Goal: Find specific page/section: Find specific page/section

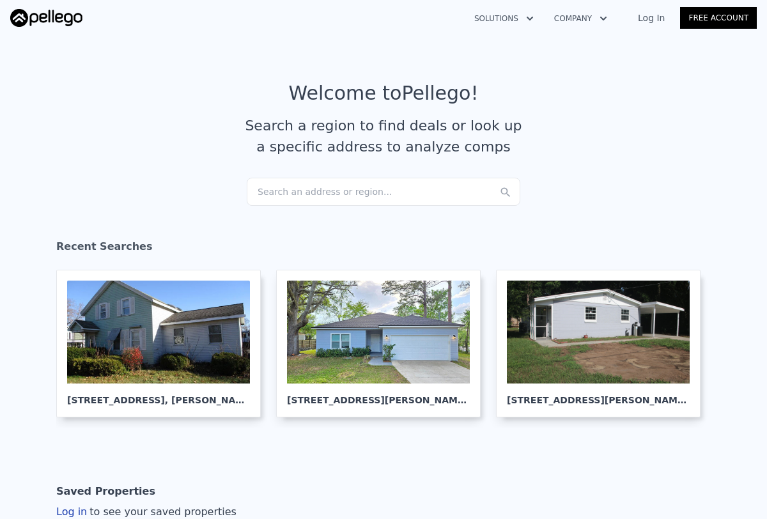
click at [394, 193] on div "Search an address or region..." at bounding box center [383, 192] width 273 height 28
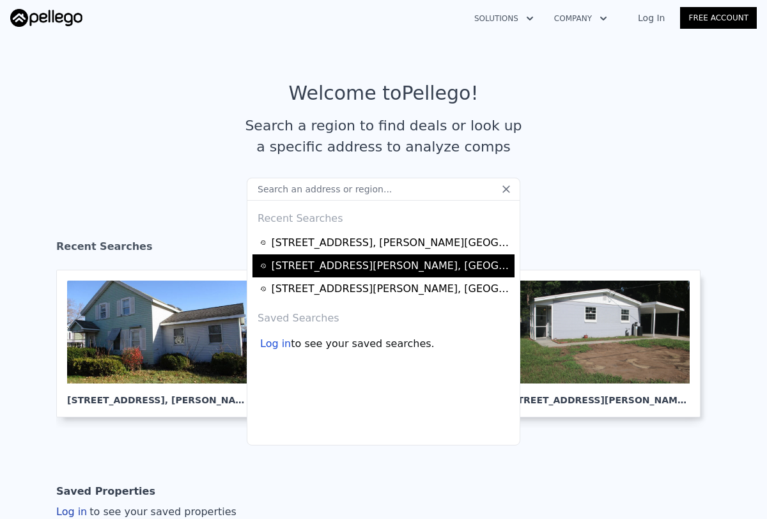
click at [372, 270] on div "[STREET_ADDRESS][PERSON_NAME]" at bounding box center [391, 265] width 239 height 15
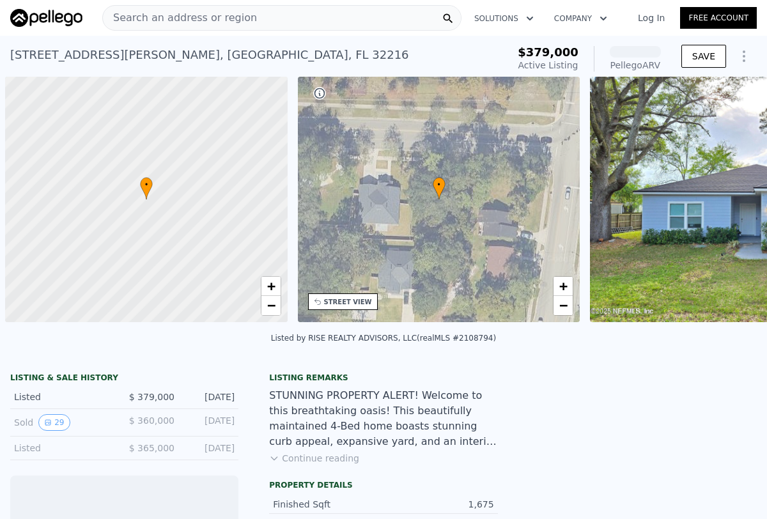
scroll to position [0, 5]
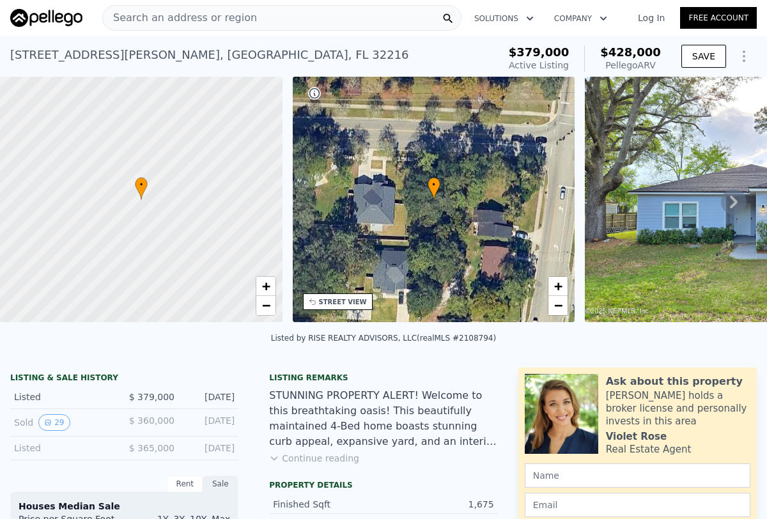
click at [478, 221] on div "• + −" at bounding box center [434, 199] width 282 height 245
click at [735, 203] on icon at bounding box center [734, 201] width 8 height 13
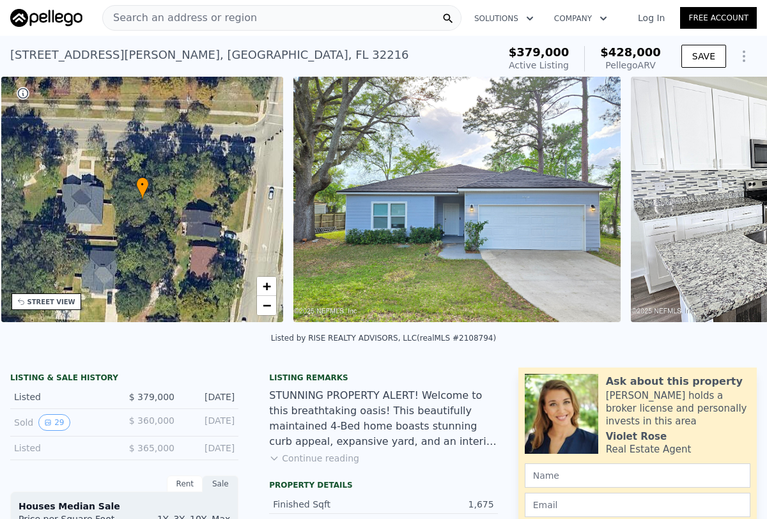
scroll to position [0, 297]
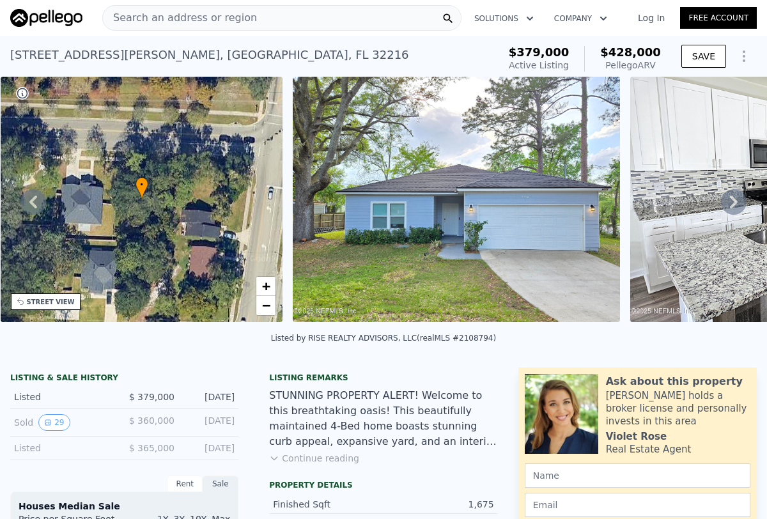
click at [733, 204] on icon at bounding box center [734, 201] width 8 height 13
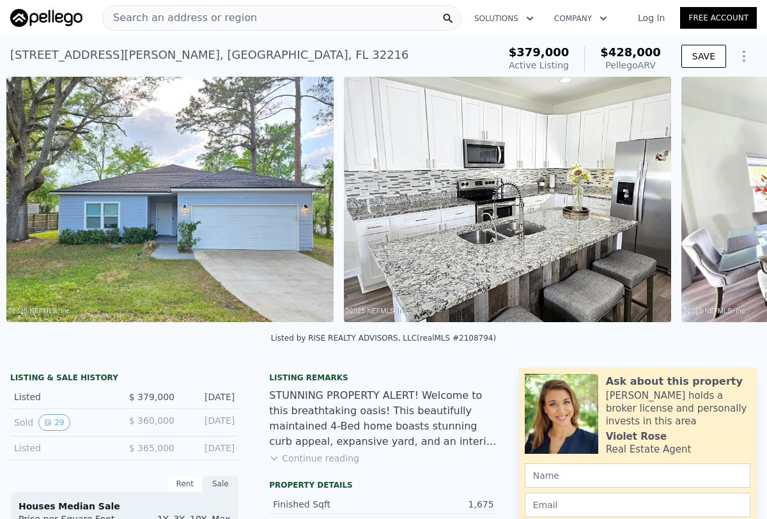
scroll to position [0, 585]
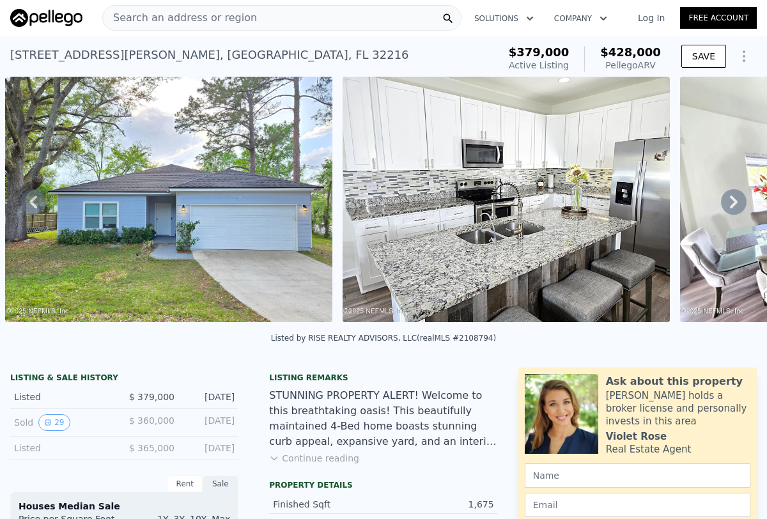
click at [733, 204] on icon at bounding box center [734, 201] width 8 height 13
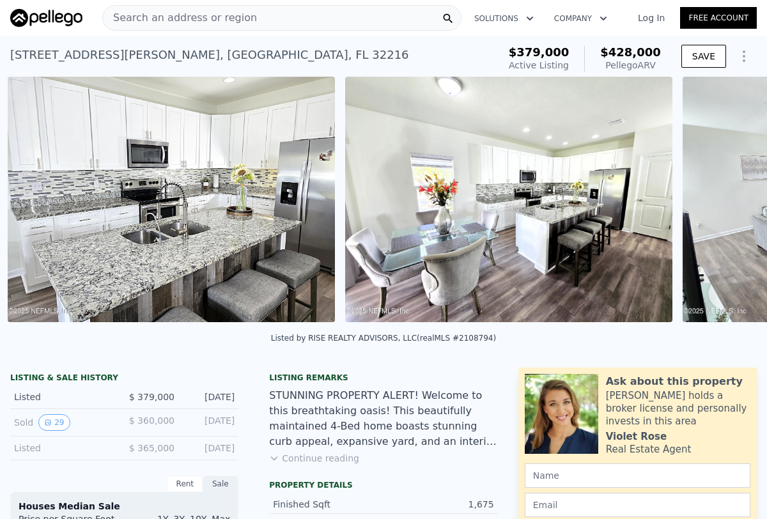
scroll to position [0, 922]
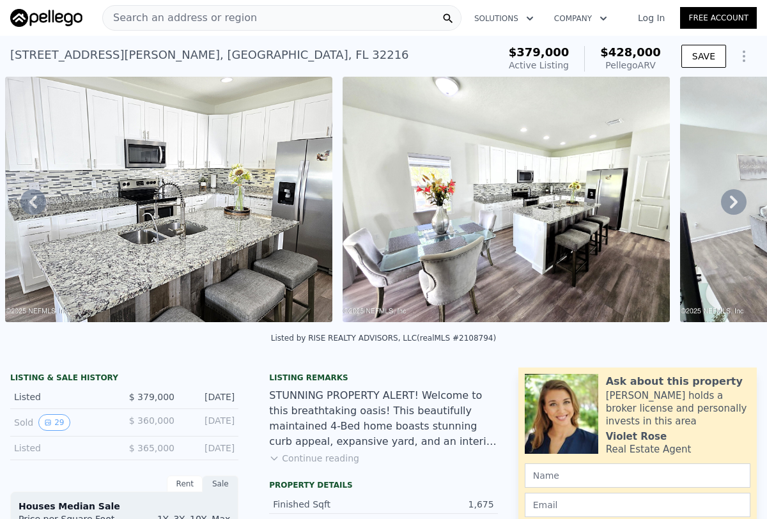
click at [732, 204] on icon at bounding box center [734, 201] width 8 height 13
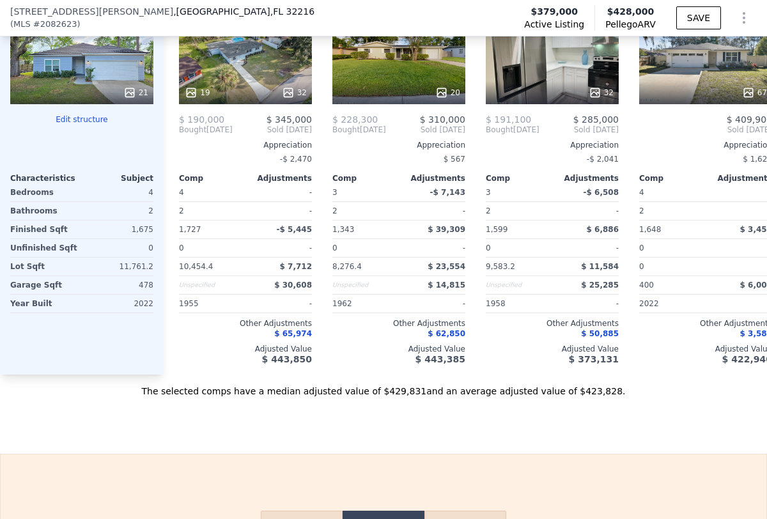
scroll to position [1359, 0]
